Goal: Task Accomplishment & Management: Use online tool/utility

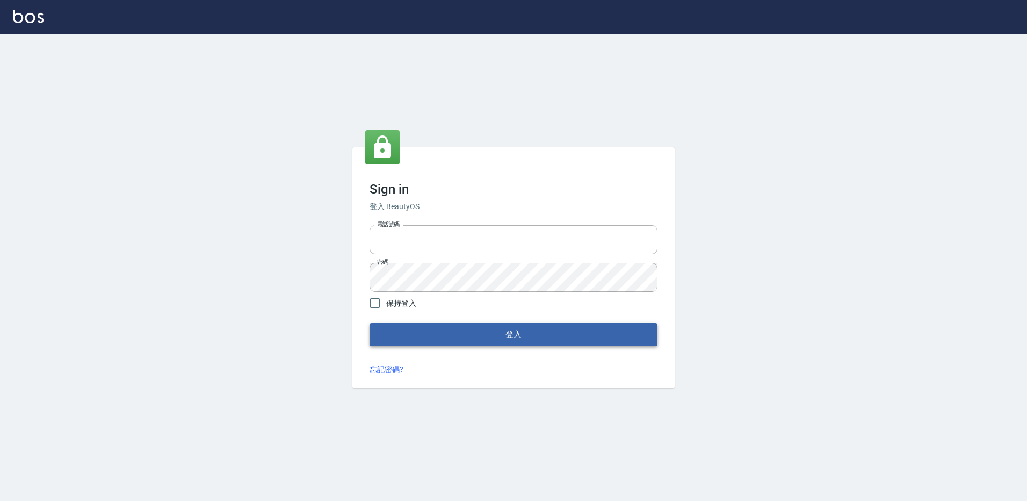
type input "27222158"
click at [552, 343] on button "登入" at bounding box center [514, 334] width 288 height 23
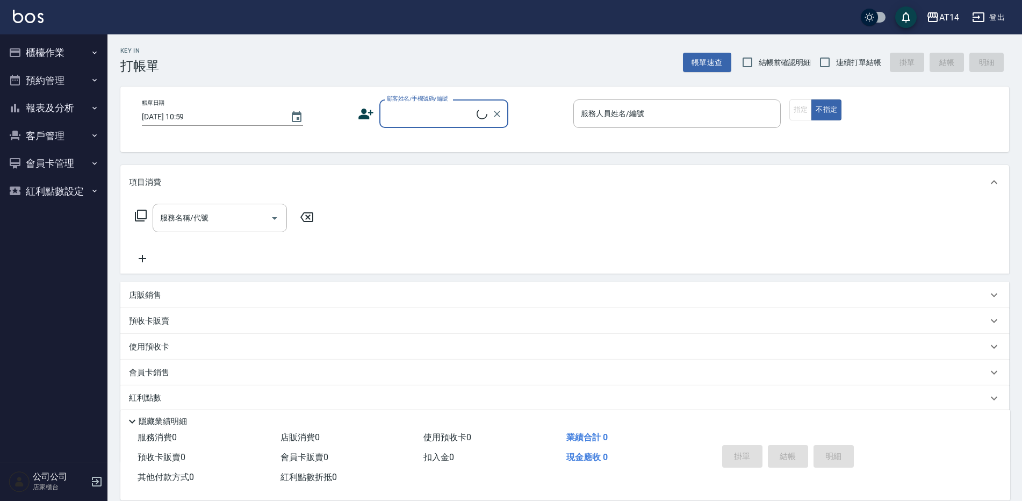
click at [69, 47] on button "櫃檯作業" at bounding box center [53, 53] width 99 height 28
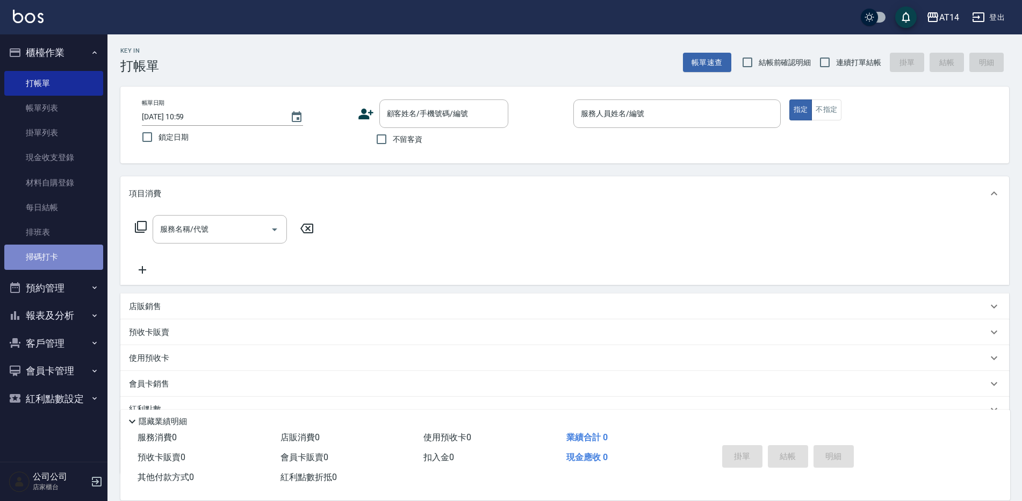
click at [40, 259] on link "掃碼打卡" at bounding box center [53, 256] width 99 height 25
